Goal: Task Accomplishment & Management: Use online tool/utility

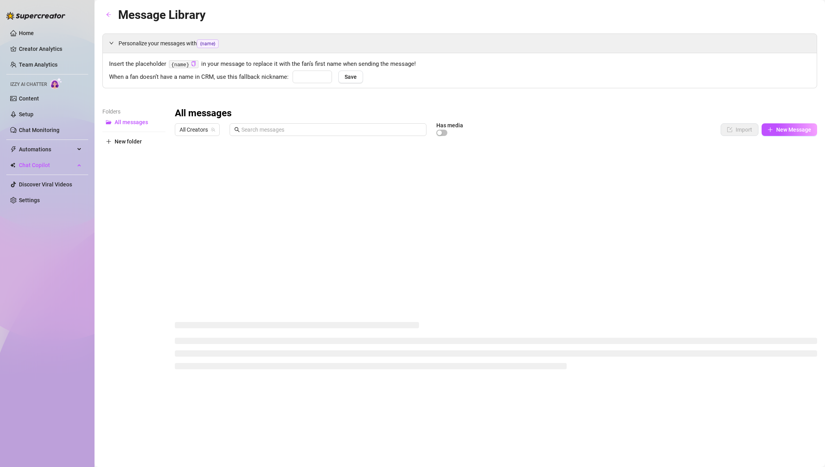
type input "Hun"
